Goal: Navigation & Orientation: Go to known website

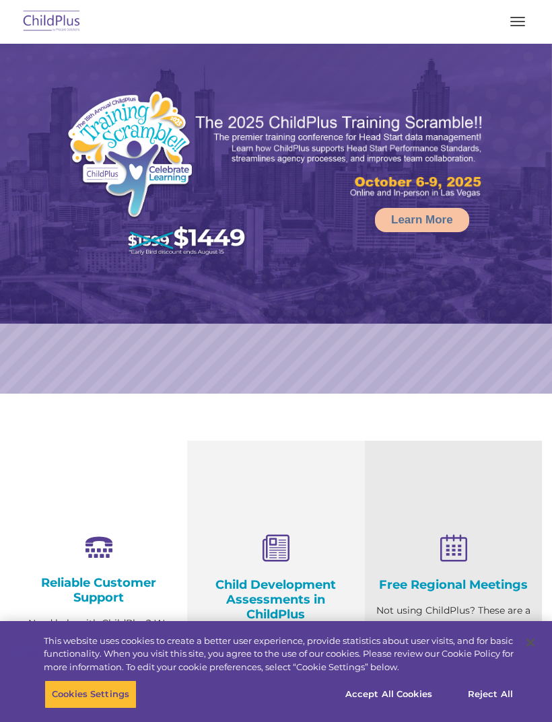
select select "MEDIUM"
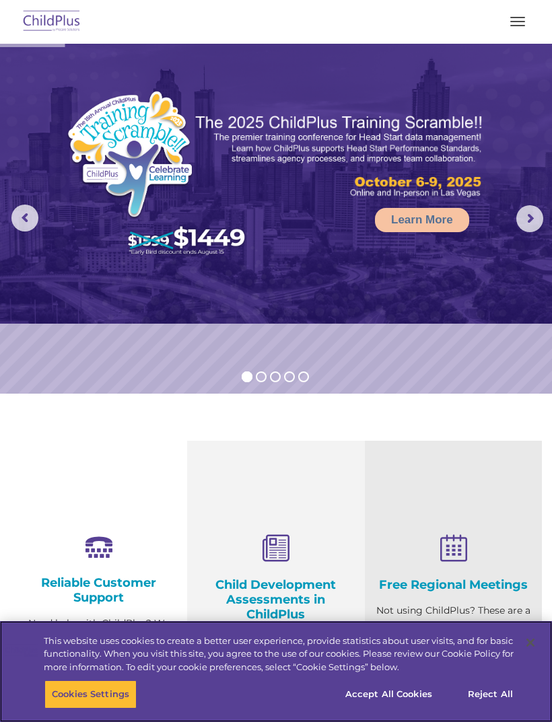
click at [521, 13] on button "button" at bounding box center [517, 22] width 28 height 22
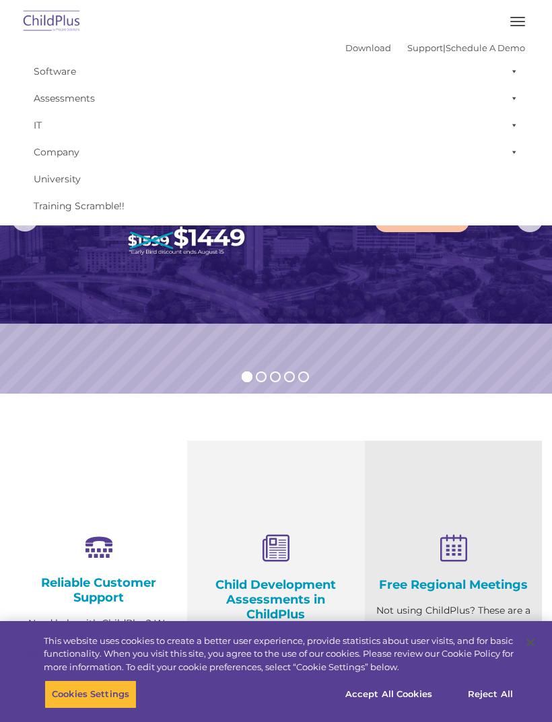
click at [43, 13] on img at bounding box center [51, 22] width 63 height 32
click at [54, 25] on img at bounding box center [51, 22] width 63 height 32
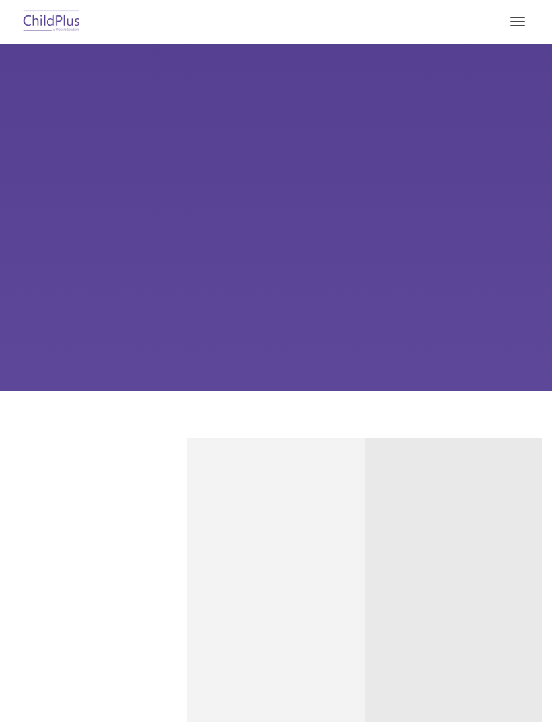
type input ""
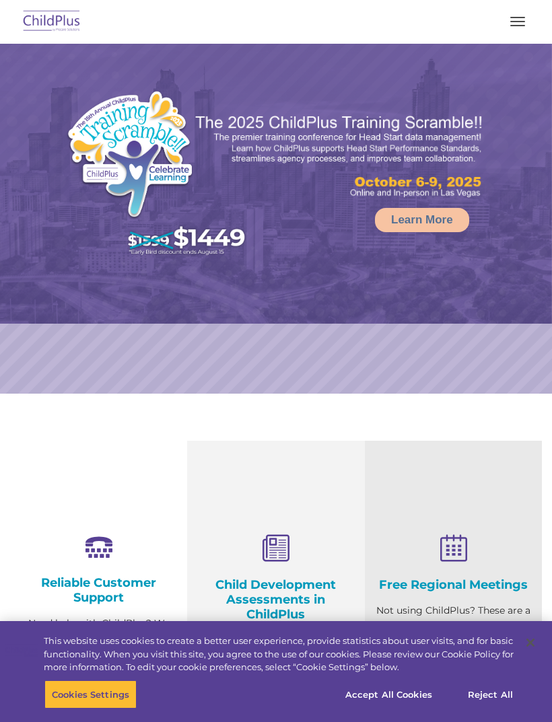
select select "MEDIUM"
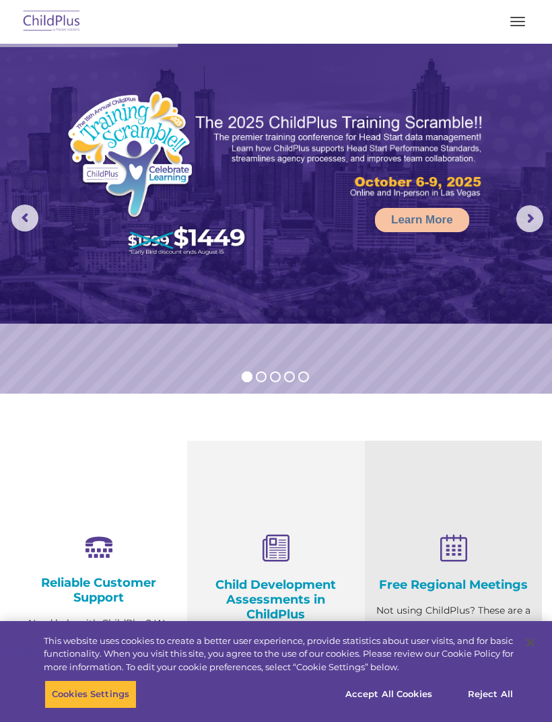
click at [519, 20] on button "button" at bounding box center [517, 22] width 28 height 22
